Goal: Information Seeking & Learning: Check status

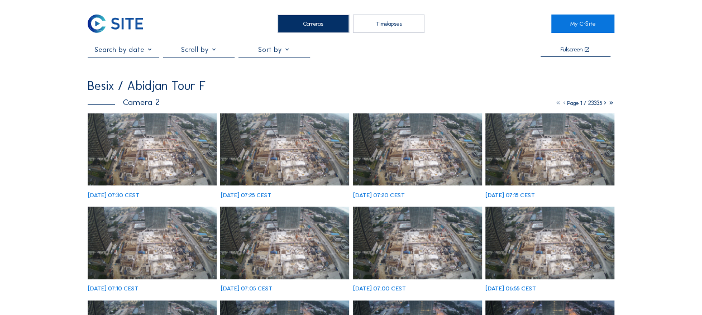
click at [161, 144] on img at bounding box center [152, 149] width 129 height 73
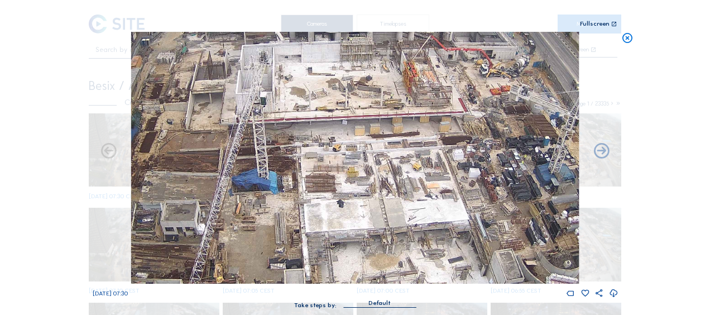
drag, startPoint x: 416, startPoint y: 172, endPoint x: 399, endPoint y: 198, distance: 31.4
click at [399, 198] on img at bounding box center [355, 158] width 448 height 252
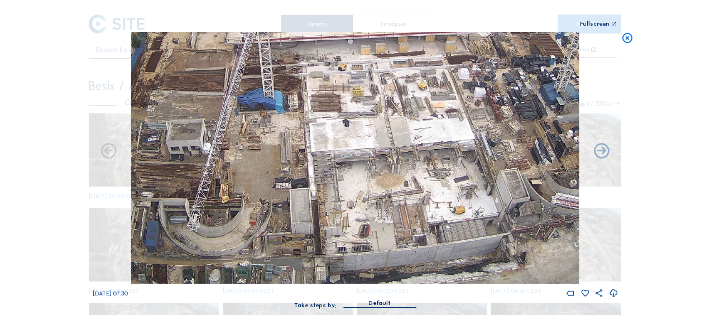
drag, startPoint x: 364, startPoint y: 261, endPoint x: 369, endPoint y: 171, distance: 90.6
click at [369, 171] on img at bounding box center [355, 158] width 448 height 252
drag, startPoint x: 316, startPoint y: 148, endPoint x: 401, endPoint y: 217, distance: 109.6
click at [401, 217] on img at bounding box center [355, 158] width 448 height 252
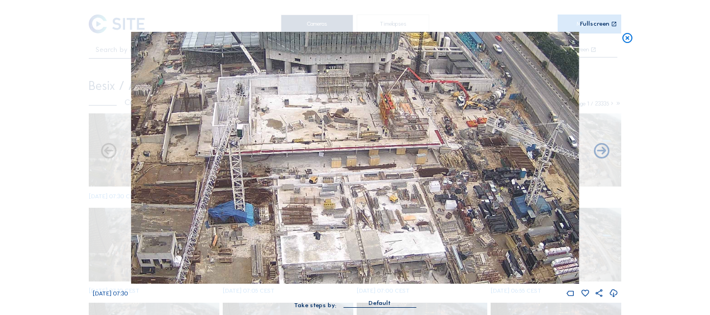
drag, startPoint x: 484, startPoint y: 161, endPoint x: 368, endPoint y: 205, distance: 123.9
click at [368, 205] on img at bounding box center [355, 158] width 448 height 252
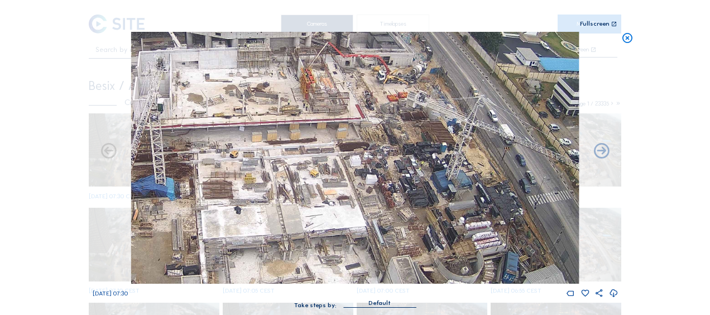
drag, startPoint x: 417, startPoint y: 211, endPoint x: 339, endPoint y: 185, distance: 82.2
click at [339, 185] on img at bounding box center [355, 158] width 448 height 252
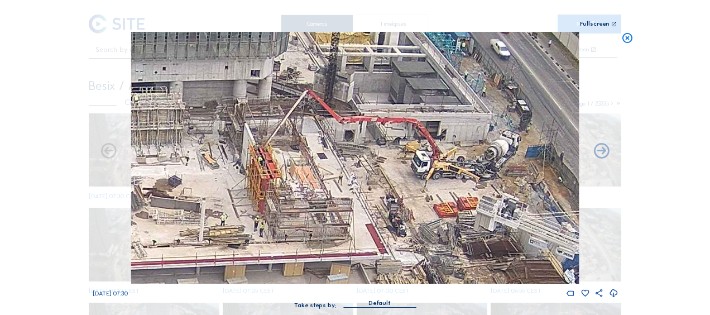
drag, startPoint x: 447, startPoint y: 237, endPoint x: 455, endPoint y: 248, distance: 13.6
click at [455, 248] on img at bounding box center [355, 158] width 448 height 252
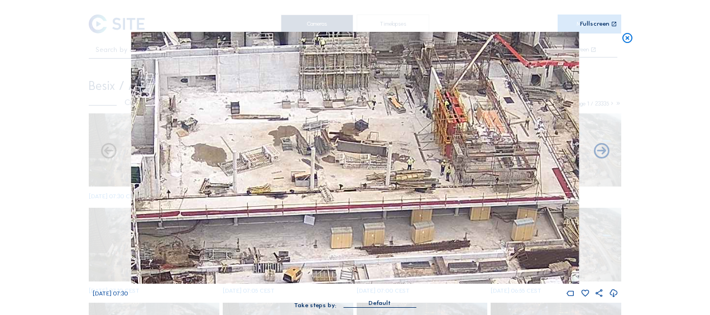
drag, startPoint x: 329, startPoint y: 239, endPoint x: 516, endPoint y: 183, distance: 194.6
click at [516, 183] on img at bounding box center [355, 158] width 448 height 252
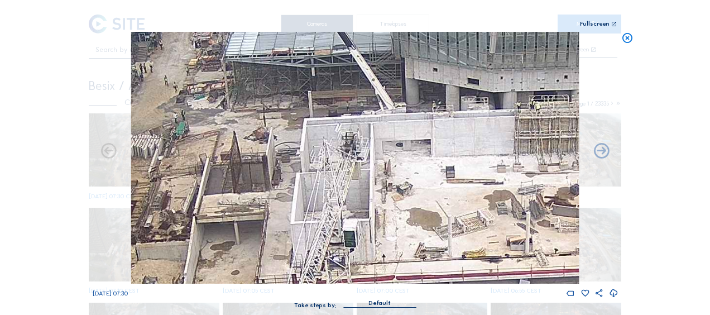
drag, startPoint x: 255, startPoint y: 172, endPoint x: 469, endPoint y: 236, distance: 224.3
click at [469, 236] on img at bounding box center [355, 158] width 448 height 252
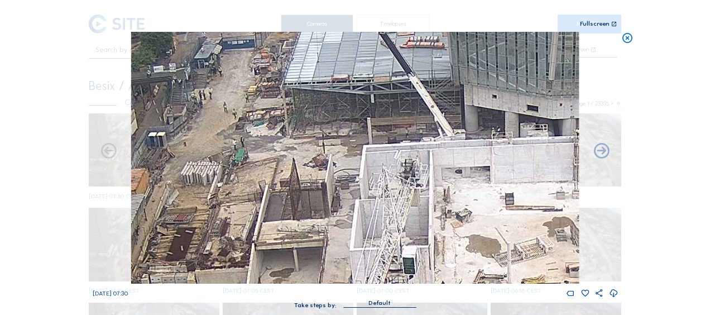
drag, startPoint x: 399, startPoint y: 183, endPoint x: 447, endPoint y: 185, distance: 48.1
click at [447, 185] on img at bounding box center [355, 158] width 448 height 252
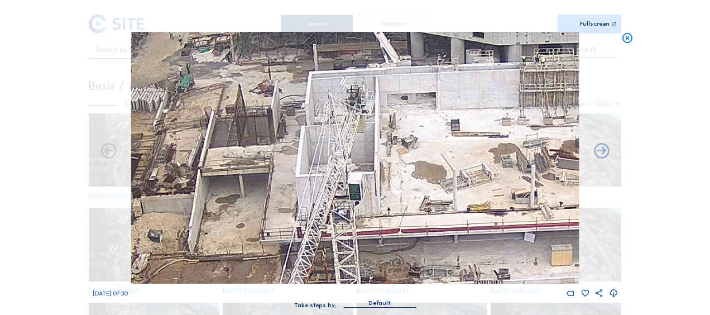
drag, startPoint x: 471, startPoint y: 231, endPoint x: 428, endPoint y: 181, distance: 65.7
click at [428, 181] on img at bounding box center [355, 158] width 448 height 252
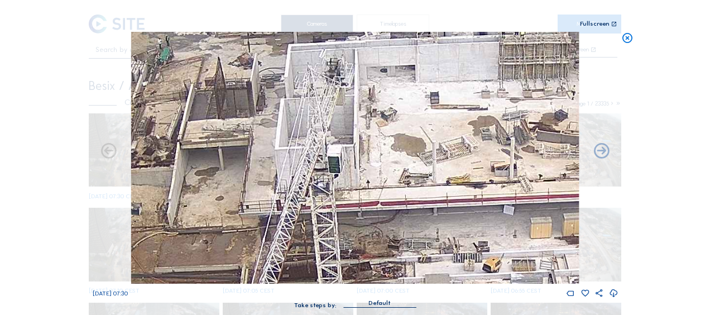
drag, startPoint x: 427, startPoint y: 188, endPoint x: 405, endPoint y: 142, distance: 51.4
click at [405, 142] on img at bounding box center [355, 158] width 448 height 252
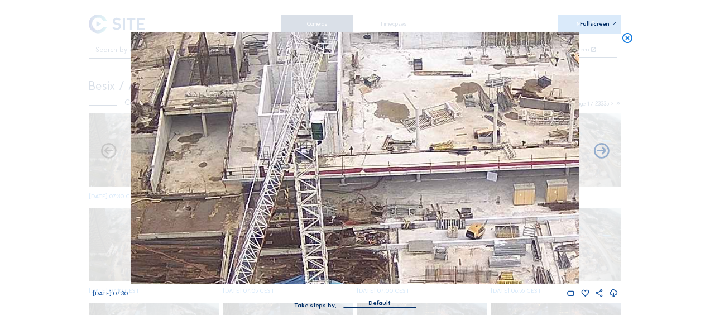
drag, startPoint x: 450, startPoint y: 188, endPoint x: 401, endPoint y: 152, distance: 60.7
click at [401, 152] on img at bounding box center [355, 158] width 448 height 252
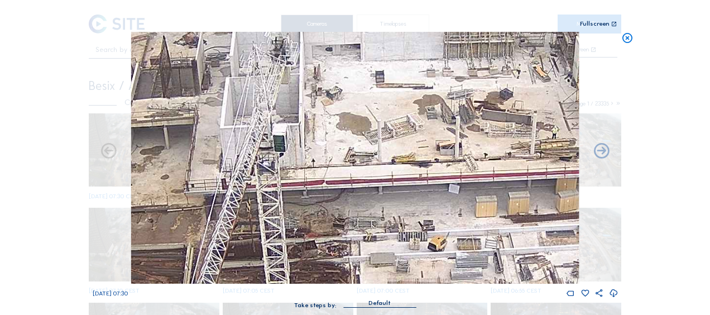
drag, startPoint x: 422, startPoint y: 157, endPoint x: 425, endPoint y: 166, distance: 9.0
click at [425, 166] on img at bounding box center [355, 158] width 448 height 252
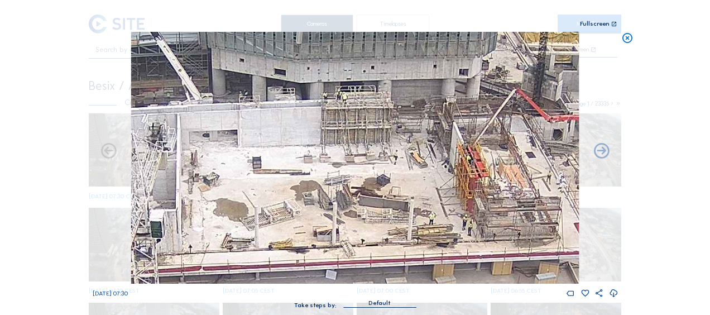
drag, startPoint x: 467, startPoint y: 160, endPoint x: 340, endPoint y: 237, distance: 148.1
click at [340, 237] on img at bounding box center [355, 158] width 448 height 252
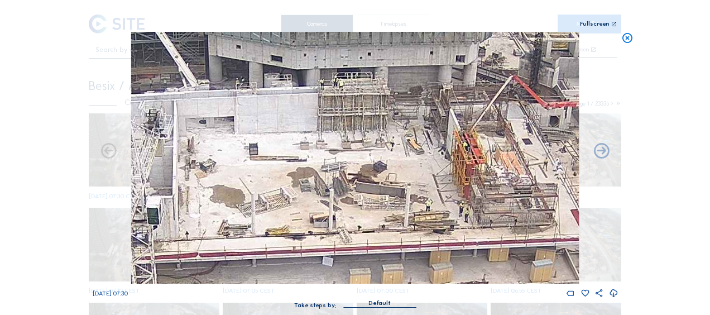
drag, startPoint x: 371, startPoint y: 228, endPoint x: 327, endPoint y: 148, distance: 91.5
click at [327, 148] on img at bounding box center [355, 158] width 448 height 252
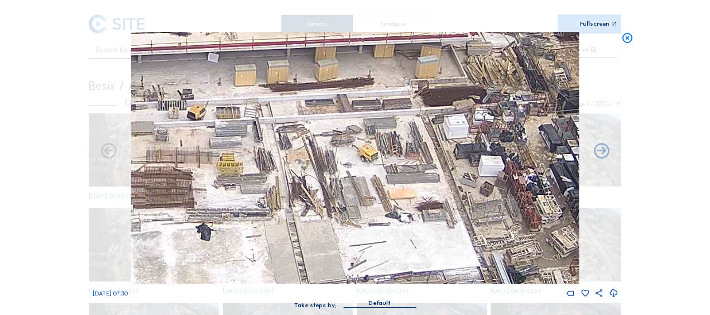
drag, startPoint x: 314, startPoint y: 118, endPoint x: 301, endPoint y: 97, distance: 24.5
click at [301, 97] on img at bounding box center [355, 158] width 448 height 252
drag, startPoint x: 342, startPoint y: 126, endPoint x: 329, endPoint y: 44, distance: 83.0
click at [329, 45] on img at bounding box center [355, 158] width 448 height 252
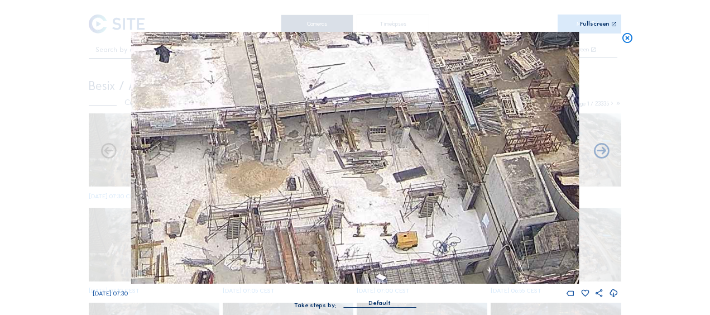
drag, startPoint x: 362, startPoint y: 152, endPoint x: 349, endPoint y: 98, distance: 55.1
click at [349, 99] on img at bounding box center [355, 158] width 448 height 252
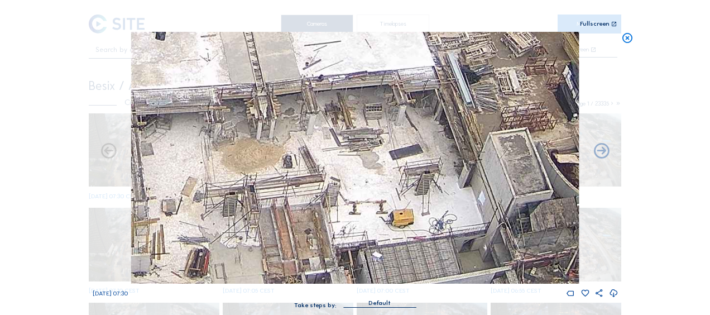
drag, startPoint x: 349, startPoint y: 171, endPoint x: 342, endPoint y: 137, distance: 34.3
click at [342, 137] on img at bounding box center [355, 158] width 448 height 252
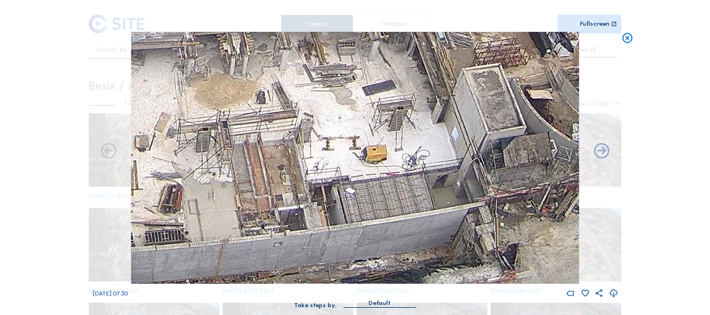
drag, startPoint x: 363, startPoint y: 175, endPoint x: 344, endPoint y: 145, distance: 36.4
click at [344, 145] on img at bounding box center [355, 158] width 448 height 252
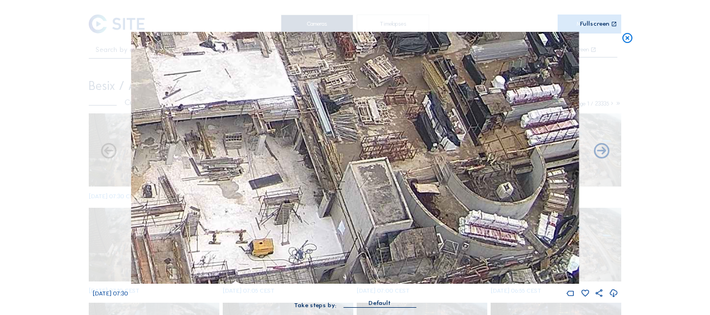
drag, startPoint x: 450, startPoint y: 67, endPoint x: 333, endPoint y: 161, distance: 150.9
click at [334, 168] on img at bounding box center [355, 158] width 448 height 252
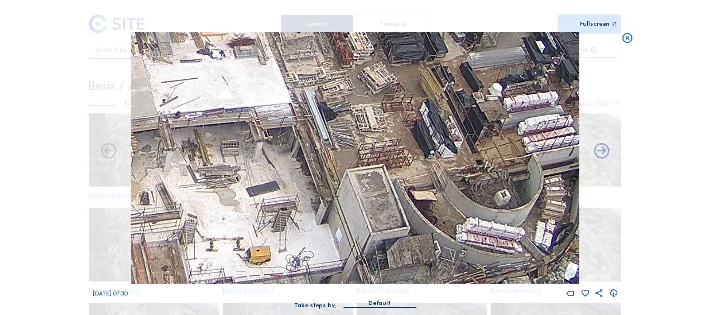
drag, startPoint x: 357, startPoint y: 116, endPoint x: 184, endPoint y: 195, distance: 190.5
click at [184, 195] on img at bounding box center [355, 158] width 448 height 252
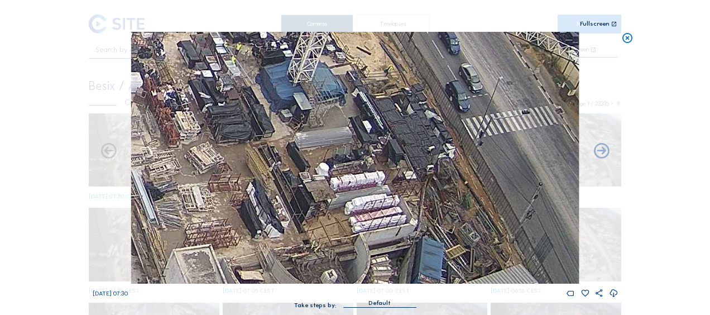
drag, startPoint x: 213, startPoint y: 149, endPoint x: 271, endPoint y: 255, distance: 120.4
click at [271, 255] on img at bounding box center [355, 158] width 448 height 252
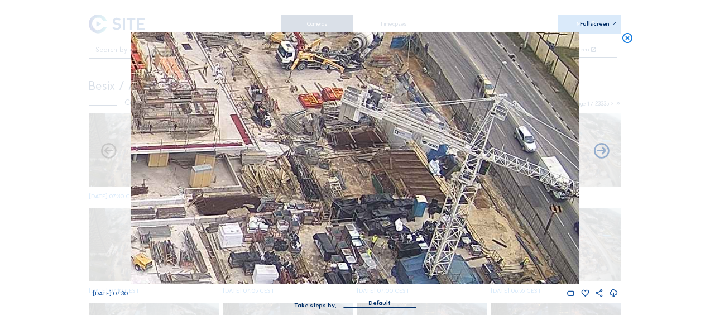
drag, startPoint x: 321, startPoint y: 191, endPoint x: 337, endPoint y: 212, distance: 26.3
click at [337, 212] on img at bounding box center [355, 158] width 448 height 252
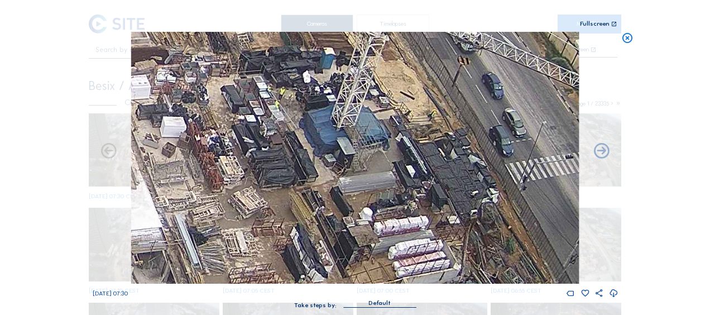
drag, startPoint x: 375, startPoint y: 201, endPoint x: 291, endPoint y: 58, distance: 165.8
click at [279, 47] on img at bounding box center [355, 158] width 448 height 252
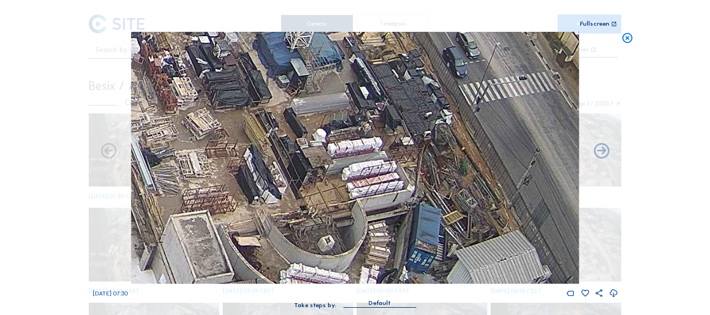
drag, startPoint x: 352, startPoint y: 159, endPoint x: 303, endPoint y: 75, distance: 97.8
click at [303, 75] on img at bounding box center [355, 158] width 448 height 252
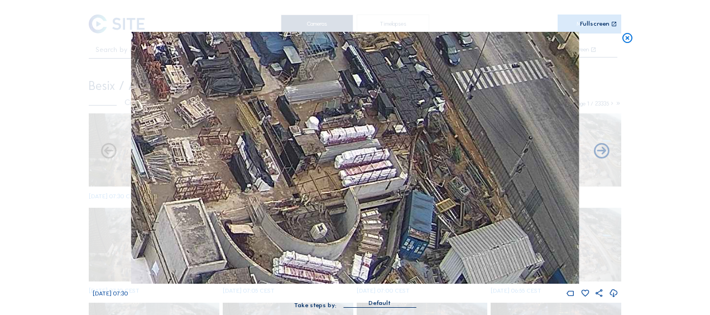
drag, startPoint x: 344, startPoint y: 175, endPoint x: 326, endPoint y: 118, distance: 59.7
click at [326, 118] on img at bounding box center [355, 158] width 448 height 252
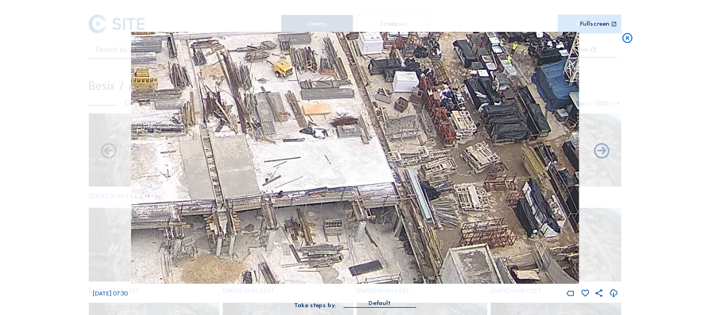
drag, startPoint x: 194, startPoint y: 102, endPoint x: 498, endPoint y: 204, distance: 320.5
click at [498, 204] on img at bounding box center [355, 158] width 448 height 252
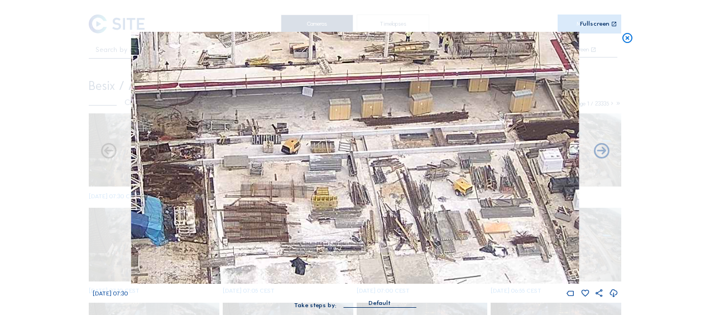
drag, startPoint x: 246, startPoint y: 105, endPoint x: 362, endPoint y: 176, distance: 136.8
click at [443, 233] on img at bounding box center [355, 158] width 448 height 252
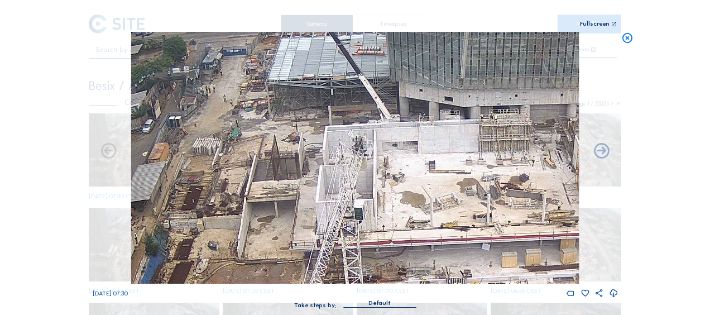
drag, startPoint x: 188, startPoint y: 95, endPoint x: 357, endPoint y: 232, distance: 217.8
click at [357, 232] on img at bounding box center [355, 158] width 448 height 252
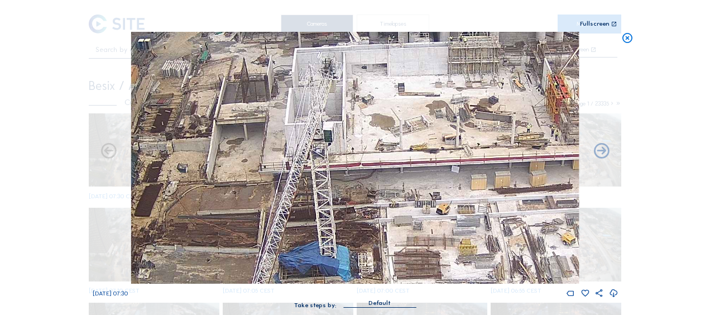
drag, startPoint x: 248, startPoint y: 202, endPoint x: 210, endPoint y: 127, distance: 83.9
click at [212, 119] on img at bounding box center [355, 158] width 448 height 252
drag, startPoint x: 238, startPoint y: 181, endPoint x: 204, endPoint y: 114, distance: 75.6
click at [205, 116] on img at bounding box center [355, 158] width 448 height 252
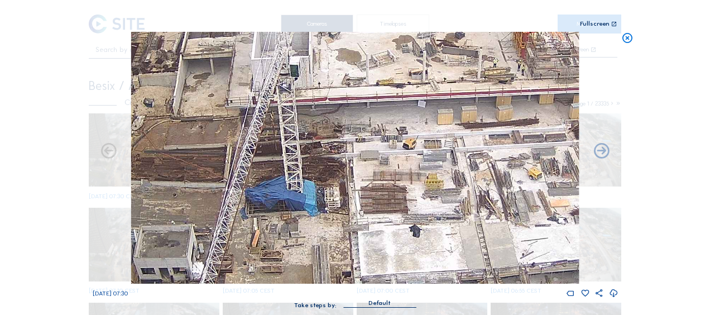
drag, startPoint x: 216, startPoint y: 174, endPoint x: 190, endPoint y: 111, distance: 68.1
click at [191, 111] on img at bounding box center [355, 158] width 448 height 252
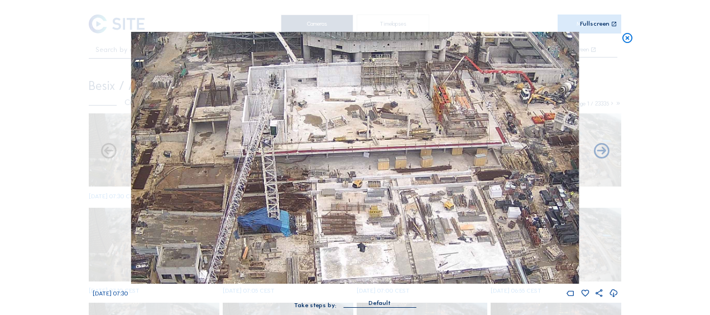
drag, startPoint x: 340, startPoint y: 88, endPoint x: 336, endPoint y: 181, distance: 93.3
click at [336, 181] on img at bounding box center [355, 158] width 448 height 252
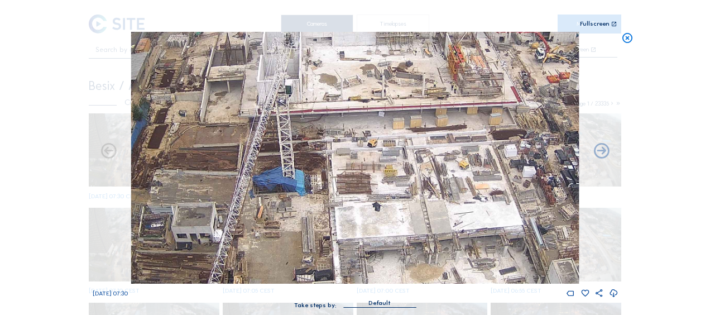
drag, startPoint x: 276, startPoint y: 218, endPoint x: 292, endPoint y: 174, distance: 46.3
click at [292, 174] on img at bounding box center [355, 158] width 448 height 252
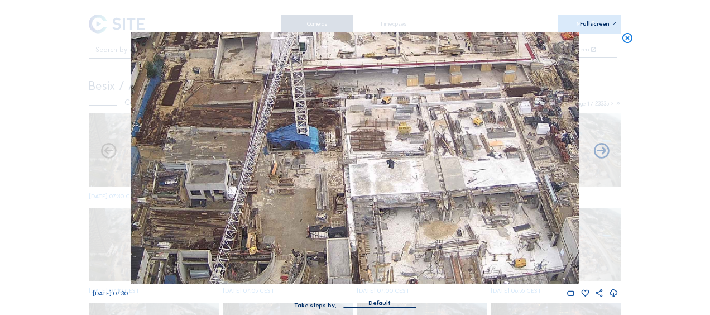
drag, startPoint x: 275, startPoint y: 226, endPoint x: 291, endPoint y: 191, distance: 38.4
click at [291, 191] on img at bounding box center [355, 158] width 448 height 252
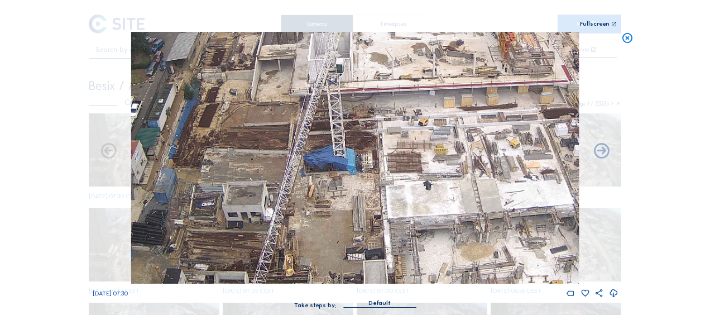
drag, startPoint x: 265, startPoint y: 198, endPoint x: 302, endPoint y: 219, distance: 42.2
click at [300, 221] on img at bounding box center [355, 158] width 448 height 252
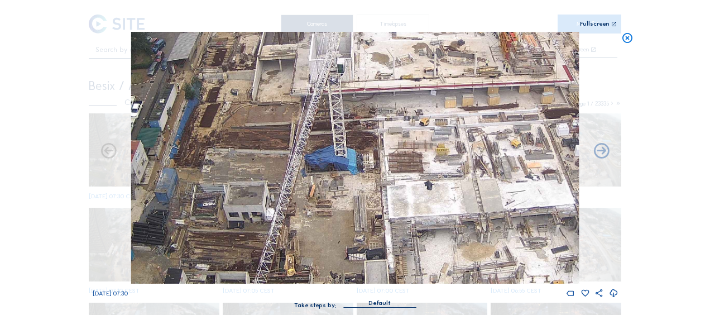
drag, startPoint x: 306, startPoint y: 211, endPoint x: 316, endPoint y: 199, distance: 15.5
click at [314, 199] on img at bounding box center [355, 158] width 448 height 252
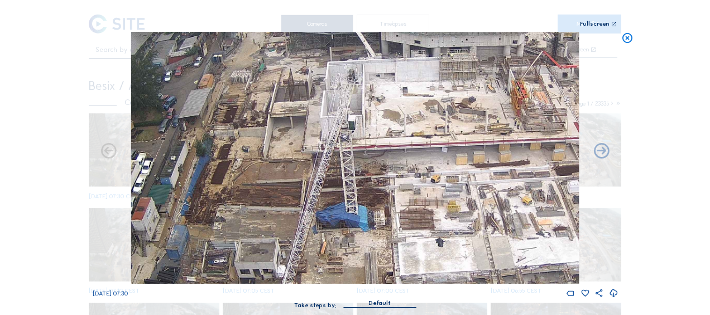
drag, startPoint x: 328, startPoint y: 194, endPoint x: 332, endPoint y: 261, distance: 67.6
click at [332, 261] on img at bounding box center [355, 158] width 448 height 252
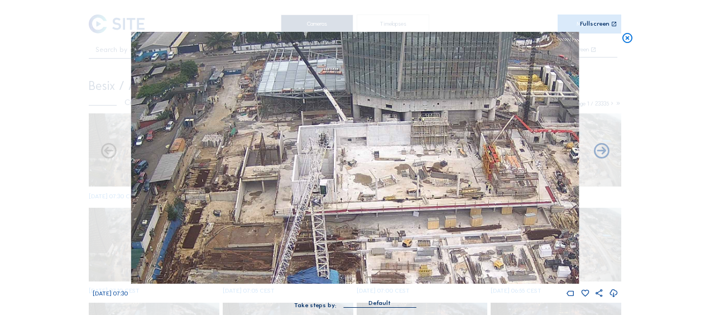
drag, startPoint x: 340, startPoint y: 244, endPoint x: 310, endPoint y: 310, distance: 72.2
click at [310, 310] on div "Fr 19 Sep 2025 07:30 Take steps by: Default" at bounding box center [355, 175] width 525 height 287
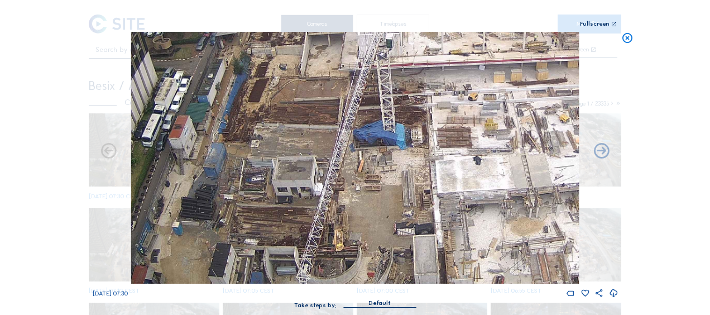
drag, startPoint x: 288, startPoint y: 157, endPoint x: 309, endPoint y: 101, distance: 60.2
click at [309, 101] on img at bounding box center [355, 158] width 448 height 252
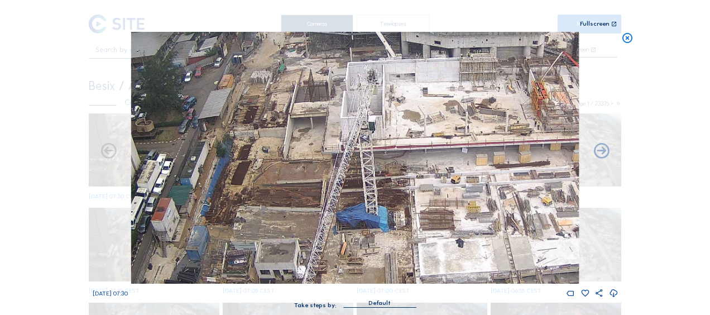
drag, startPoint x: 311, startPoint y: 111, endPoint x: 294, endPoint y: 192, distance: 83.3
click at [294, 192] on img at bounding box center [355, 158] width 448 height 252
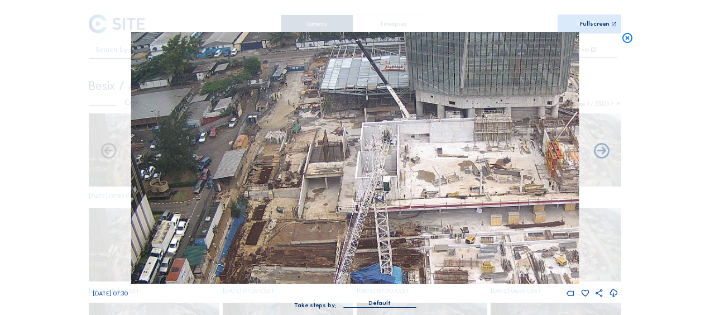
drag, startPoint x: 261, startPoint y: 143, endPoint x: 271, endPoint y: 189, distance: 46.9
click at [271, 189] on img at bounding box center [355, 158] width 448 height 252
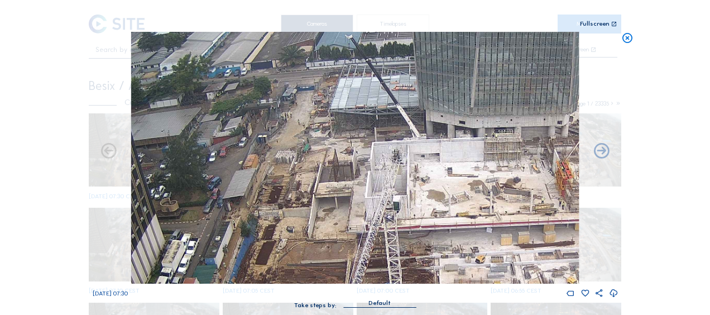
drag, startPoint x: 299, startPoint y: 163, endPoint x: 304, endPoint y: 171, distance: 9.3
click at [304, 171] on img at bounding box center [355, 158] width 448 height 252
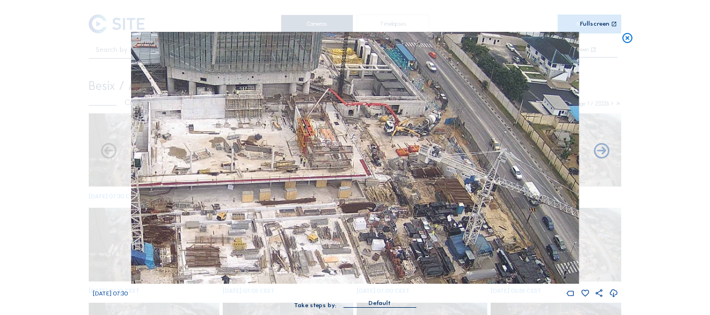
drag, startPoint x: 438, startPoint y: 179, endPoint x: 169, endPoint y: 128, distance: 273.7
click at [169, 128] on img at bounding box center [355, 158] width 448 height 252
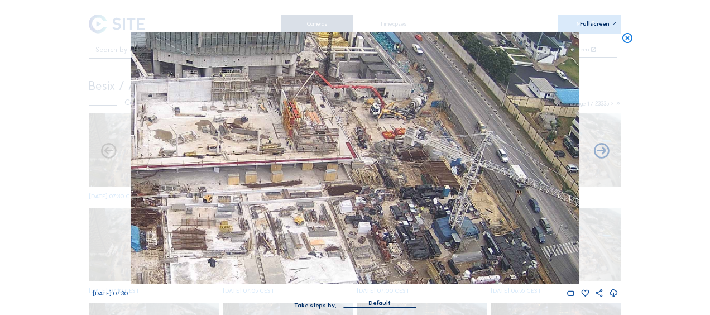
drag, startPoint x: 377, startPoint y: 206, endPoint x: 303, endPoint y: 71, distance: 153.9
click at [306, 74] on img at bounding box center [355, 158] width 448 height 252
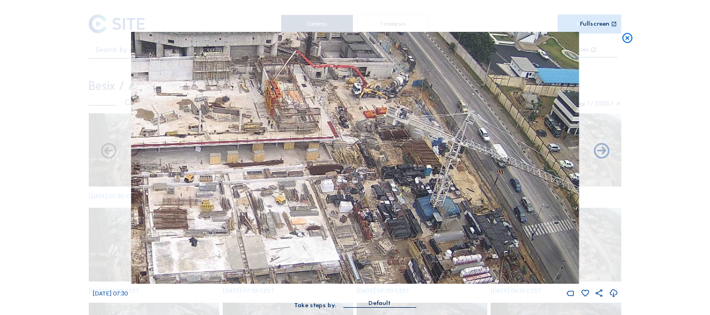
drag, startPoint x: 383, startPoint y: 104, endPoint x: 423, endPoint y: 180, distance: 85.1
click at [425, 187] on img at bounding box center [355, 158] width 448 height 252
click at [627, 38] on icon at bounding box center [627, 38] width 12 height 13
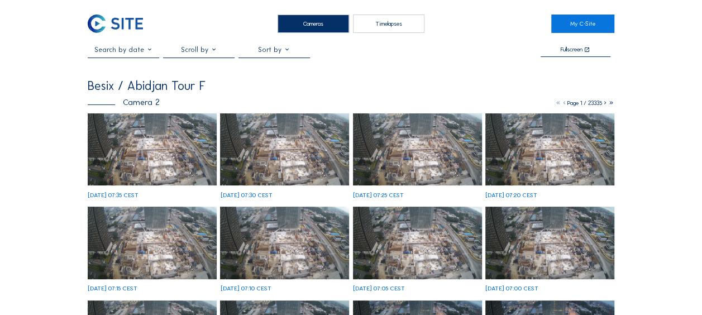
click at [131, 152] on img at bounding box center [152, 149] width 129 height 73
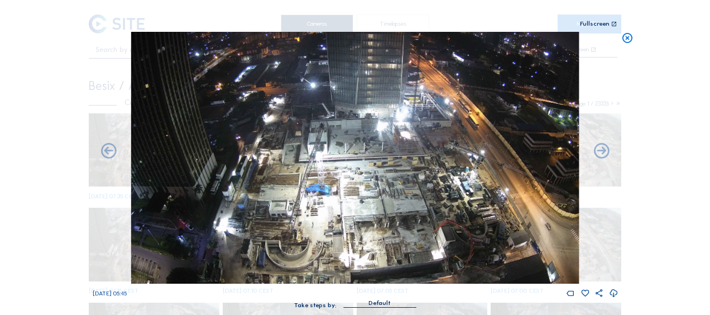
click at [624, 41] on icon at bounding box center [627, 38] width 12 height 13
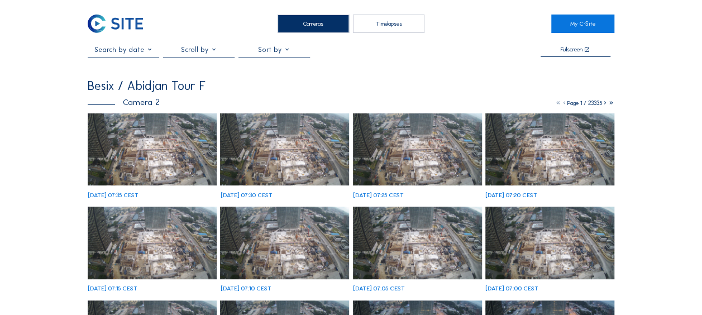
click at [151, 57] on div at bounding box center [123, 52] width 71 height 12
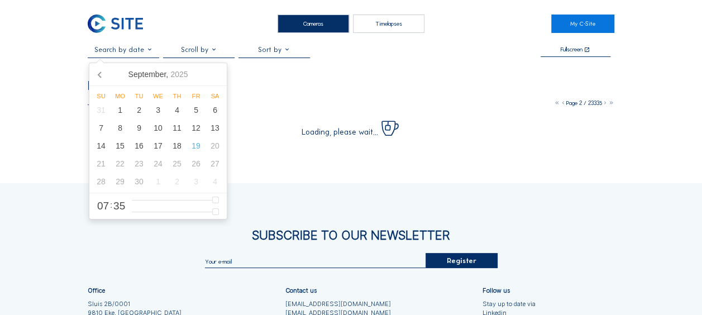
click at [145, 51] on input "text" at bounding box center [123, 50] width 71 height 8
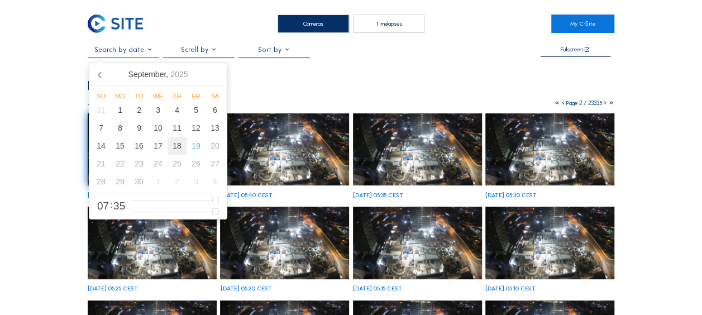
click at [180, 146] on div "18" at bounding box center [176, 146] width 19 height 18
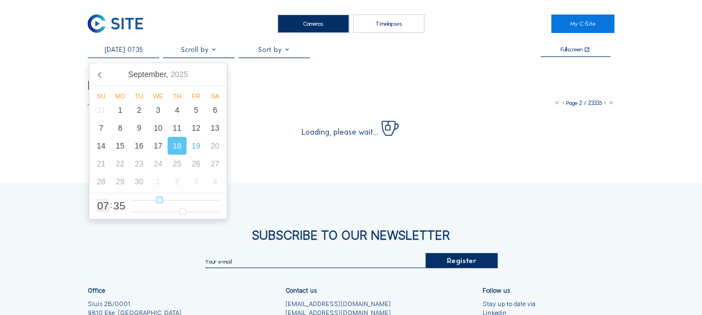
type input "18/09/2025 08:35"
type input "8"
type input "18/09/2025 09:35"
type input "9"
type input "18/09/2025 10:35"
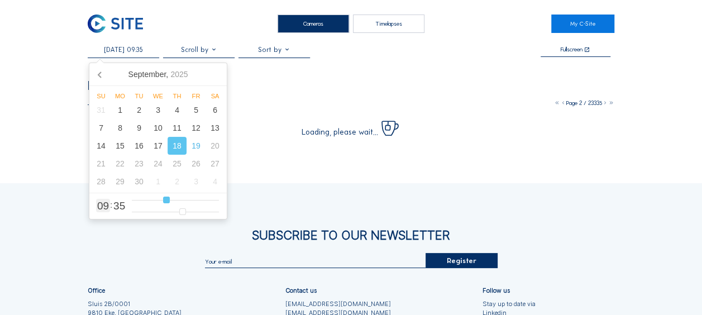
type input "10"
type input "18/09/2025 11:35"
drag, startPoint x: 159, startPoint y: 200, endPoint x: 171, endPoint y: 201, distance: 12.9
type input "11"
click at [171, 201] on input "range" at bounding box center [175, 199] width 87 height 9
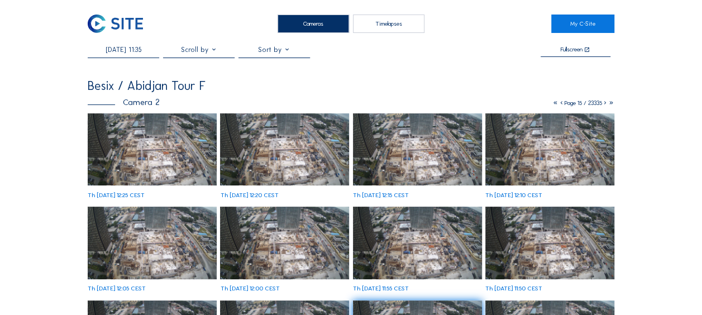
click at [166, 162] on img at bounding box center [152, 149] width 129 height 73
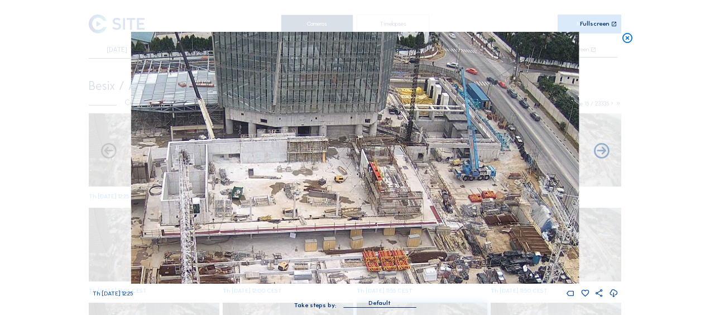
click at [364, 200] on img at bounding box center [355, 158] width 448 height 252
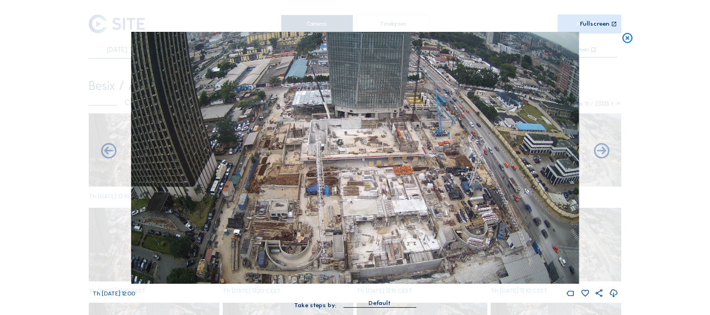
drag, startPoint x: 631, startPoint y: 39, endPoint x: 609, endPoint y: 42, distance: 21.6
click at [628, 39] on icon at bounding box center [627, 38] width 12 height 13
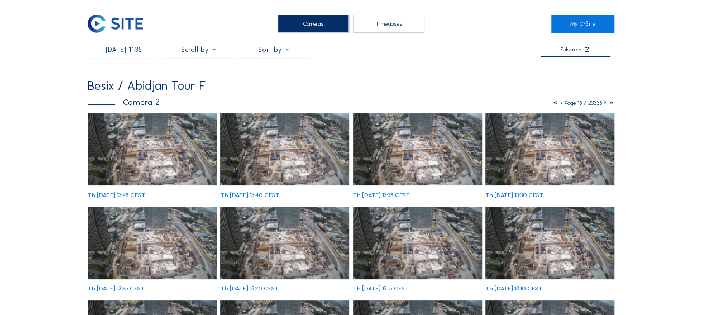
click at [124, 56] on div "18/09/2025 11:35" at bounding box center [123, 52] width 71 height 12
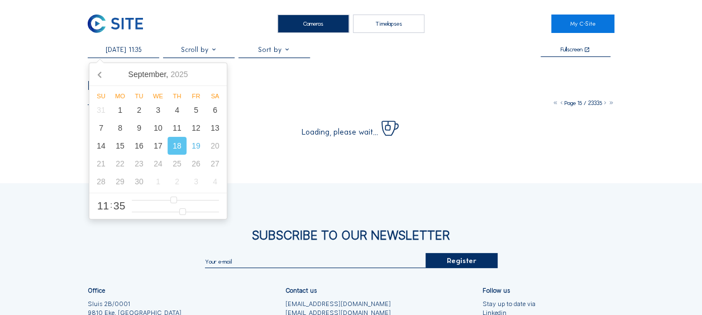
click at [147, 50] on input "18/09/2025 11:35" at bounding box center [123, 50] width 71 height 8
click at [160, 144] on div "17" at bounding box center [157, 146] width 19 height 18
type input "17/09/2025 11:35"
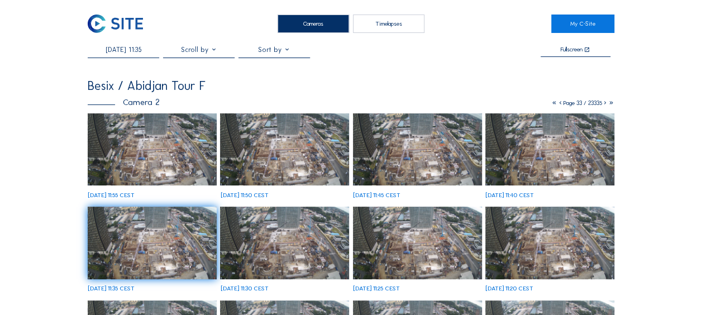
click at [170, 147] on img at bounding box center [152, 149] width 129 height 73
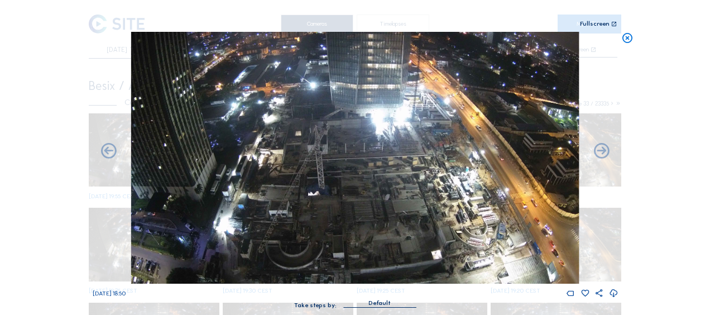
click at [625, 41] on icon at bounding box center [627, 38] width 12 height 13
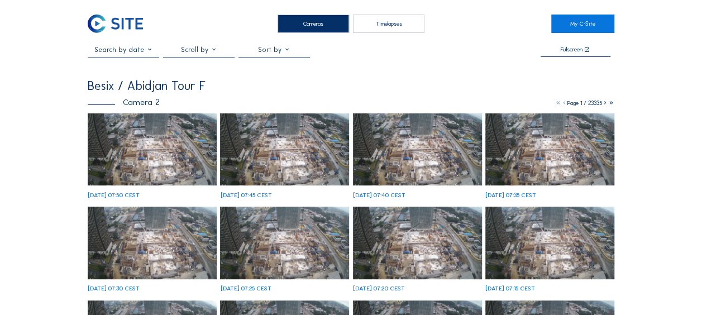
click at [159, 128] on img at bounding box center [152, 149] width 129 height 73
